Goal: Navigation & Orientation: Find specific page/section

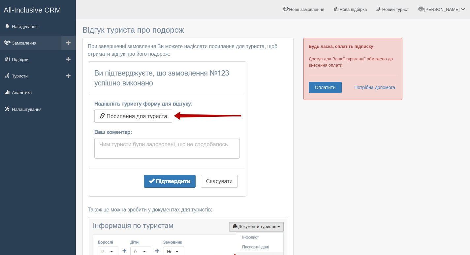
click at [20, 43] on link "Замовлення" at bounding box center [38, 43] width 76 height 15
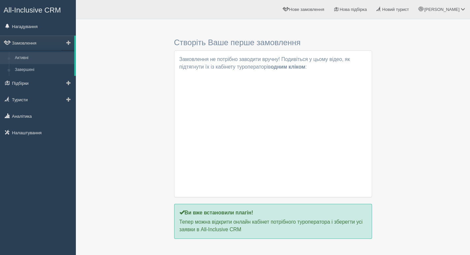
click at [24, 58] on link "Активні" at bounding box center [43, 58] width 62 height 12
click at [27, 69] on link "Завершені" at bounding box center [43, 70] width 62 height 12
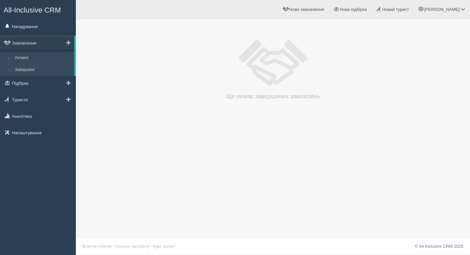
click at [26, 53] on link "Активні" at bounding box center [43, 58] width 62 height 12
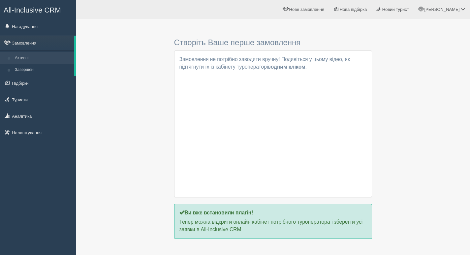
scroll to position [20, 0]
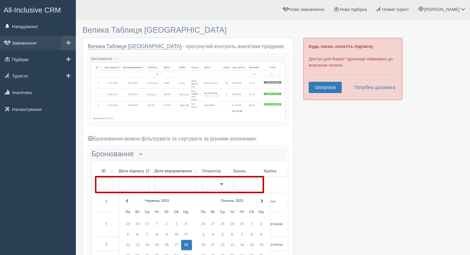
click at [34, 46] on link "Замовлення" at bounding box center [38, 43] width 76 height 15
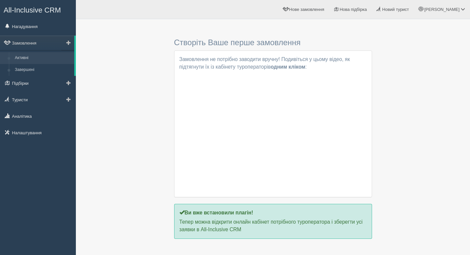
click at [31, 57] on link "Активні" at bounding box center [43, 58] width 62 height 12
click at [454, 5] on link "[PERSON_NAME]" at bounding box center [442, 9] width 56 height 19
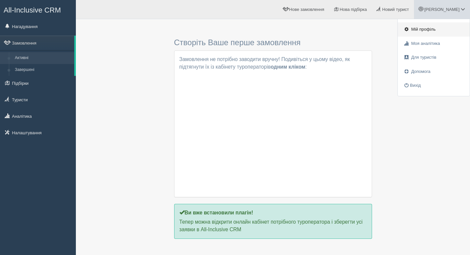
click at [432, 29] on span "Мій профіль" at bounding box center [423, 29] width 24 height 5
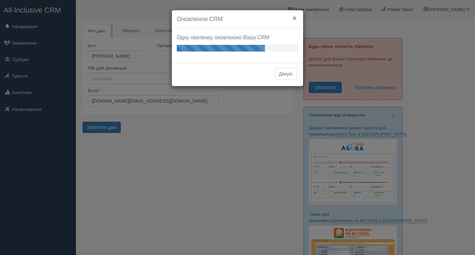
click at [294, 19] on button "×" at bounding box center [294, 18] width 4 height 7
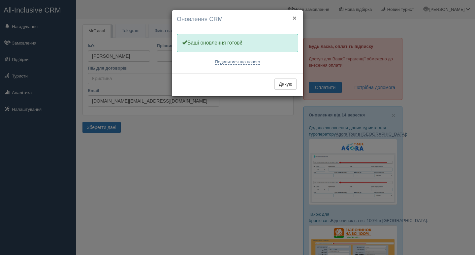
click at [295, 16] on button "×" at bounding box center [294, 18] width 4 height 7
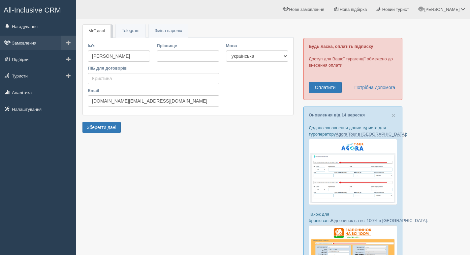
click at [31, 42] on link "Замовлення" at bounding box center [38, 43] width 76 height 15
